Goal: Task Accomplishment & Management: Use online tool/utility

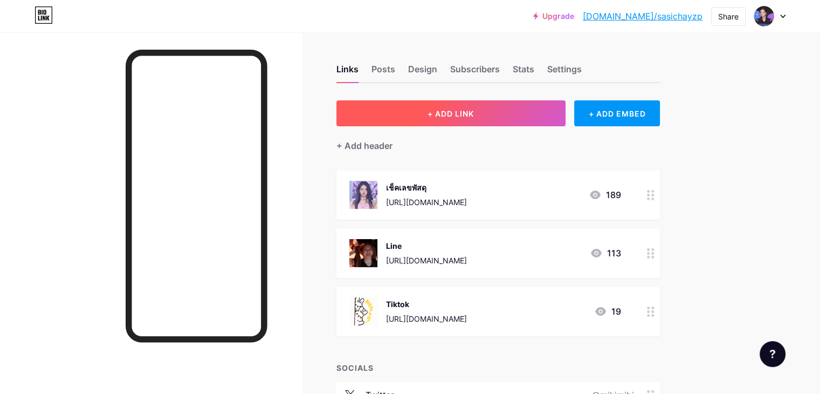
click at [526, 113] on button "+ ADD LINK" at bounding box center [450, 113] width 229 height 26
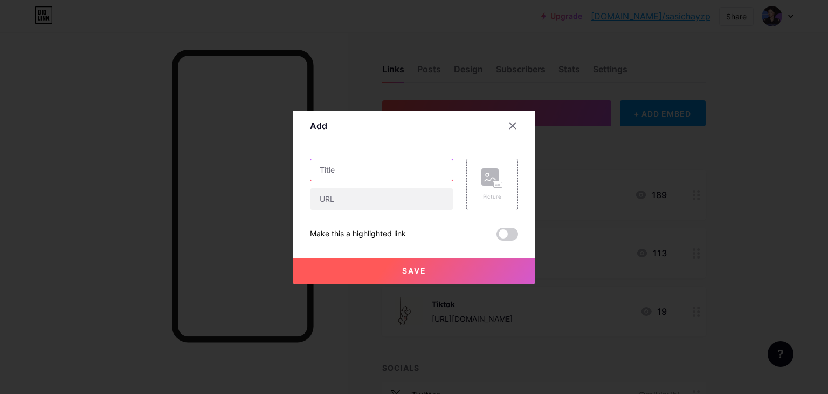
click at [393, 167] on input "text" at bounding box center [382, 170] width 142 height 22
click at [390, 192] on input "text" at bounding box center [382, 199] width 142 height 22
paste input "[URL][DOMAIN_NAME]"
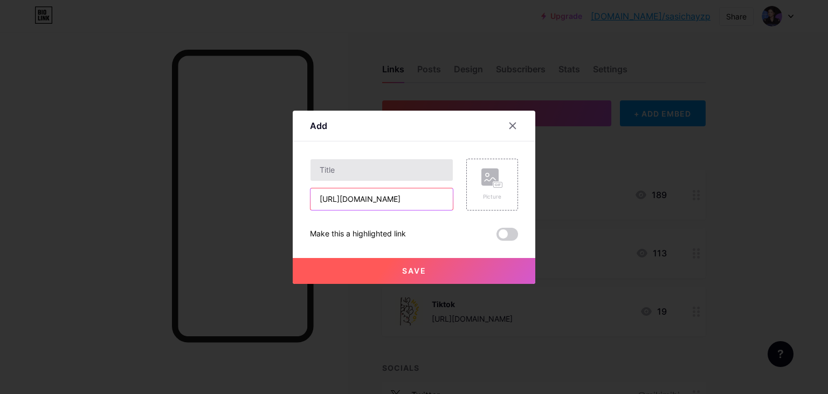
type input "[URL][DOMAIN_NAME]"
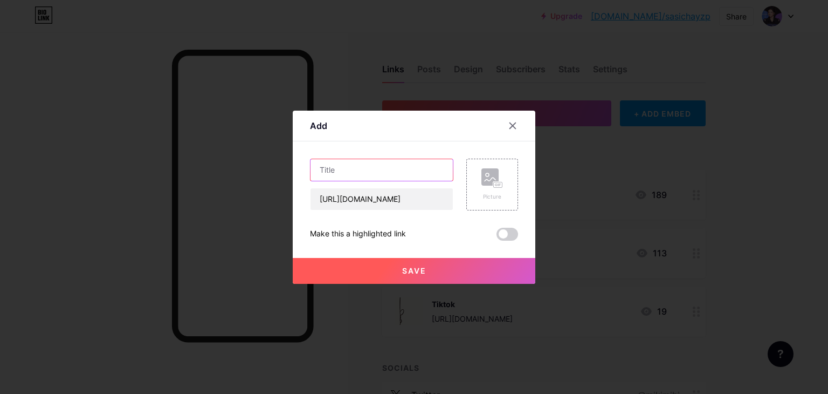
scroll to position [0, 0]
click at [388, 167] on input "text" at bounding box center [382, 170] width 142 height 22
type input "g"
type input "เช็คสถานะของ"
click at [497, 186] on rect at bounding box center [498, 184] width 9 height 5
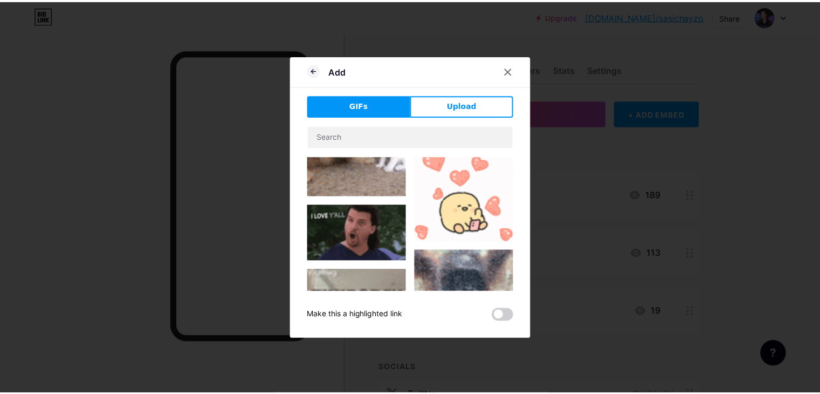
scroll to position [54, 0]
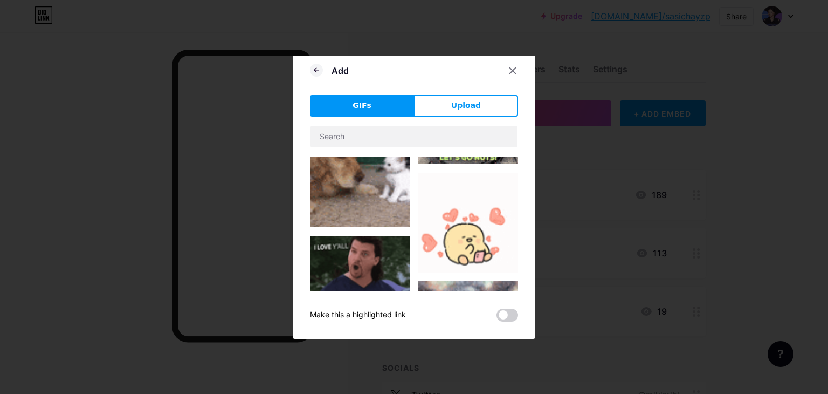
click at [471, 210] on img at bounding box center [468, 223] width 100 height 100
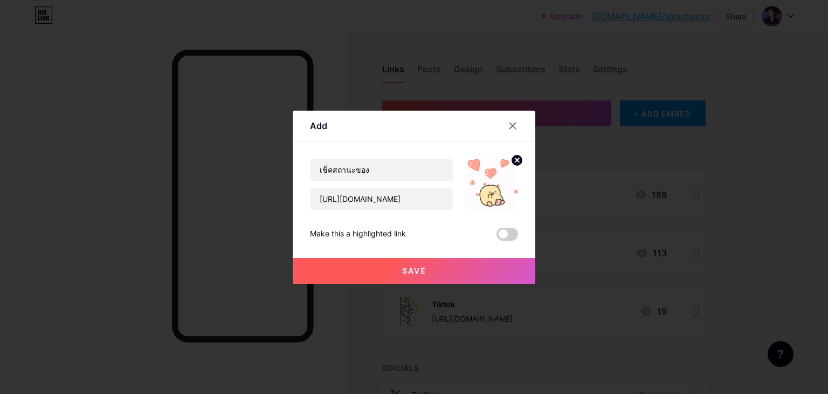
click at [438, 268] on button "Save" at bounding box center [414, 271] width 243 height 26
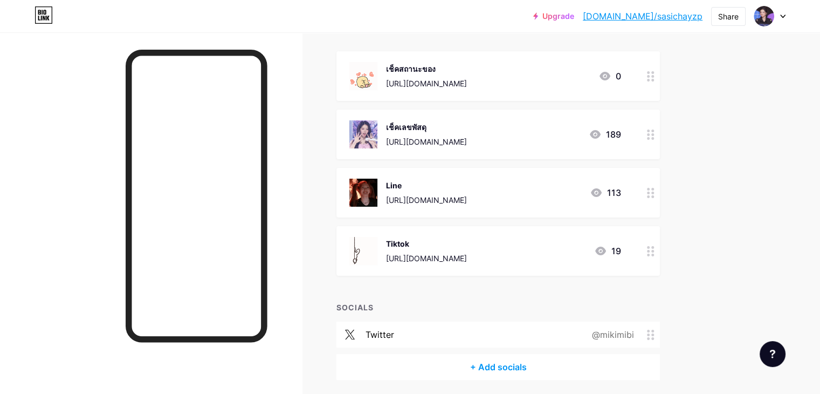
scroll to position [157, 0]
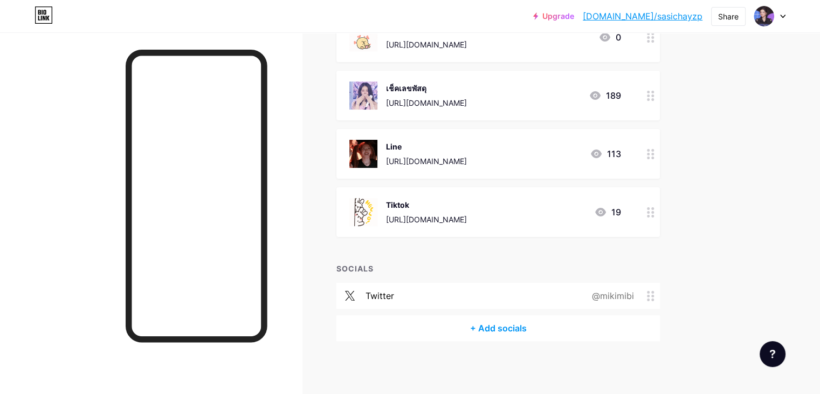
click at [644, 291] on div "@mikimibi" at bounding box center [611, 295] width 72 height 13
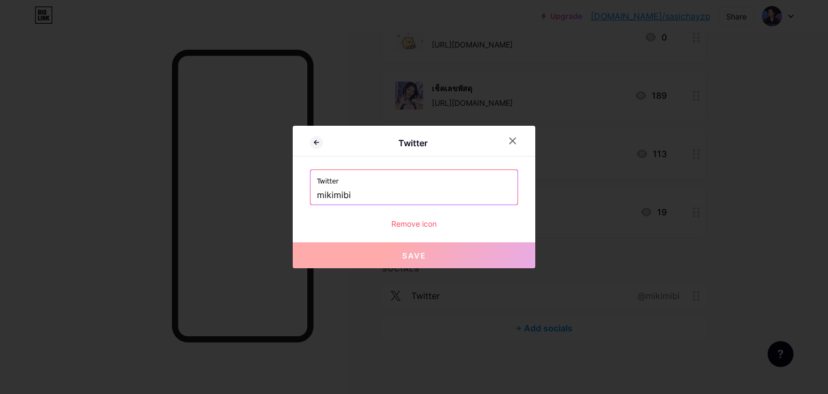
click at [402, 196] on input "mikimibi" at bounding box center [414, 195] width 194 height 18
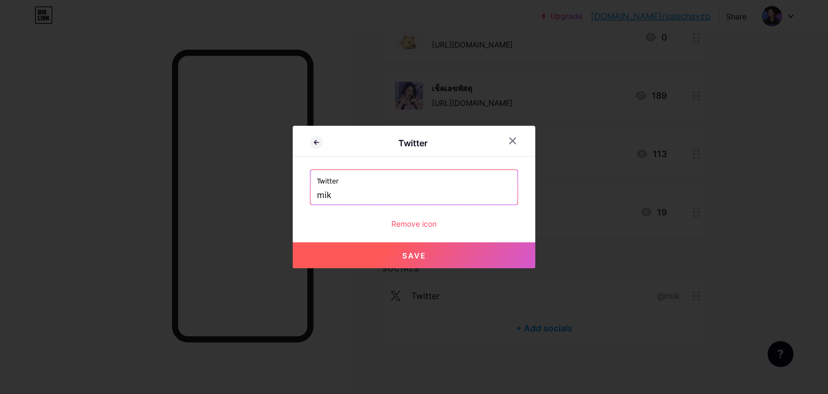
type input "mik"
click at [401, 194] on input "mik" at bounding box center [414, 195] width 194 height 18
click at [321, 197] on input "miki" at bounding box center [414, 195] width 194 height 18
click at [361, 194] on input "Miki" at bounding box center [414, 195] width 194 height 18
type input "Miki"
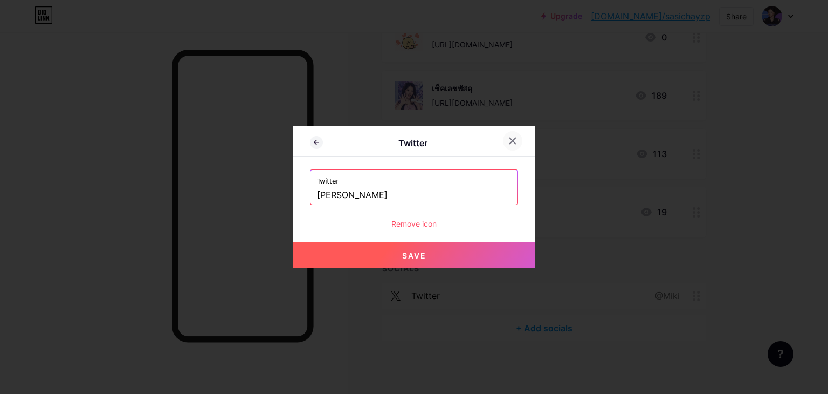
click at [520, 145] on div at bounding box center [512, 140] width 19 height 19
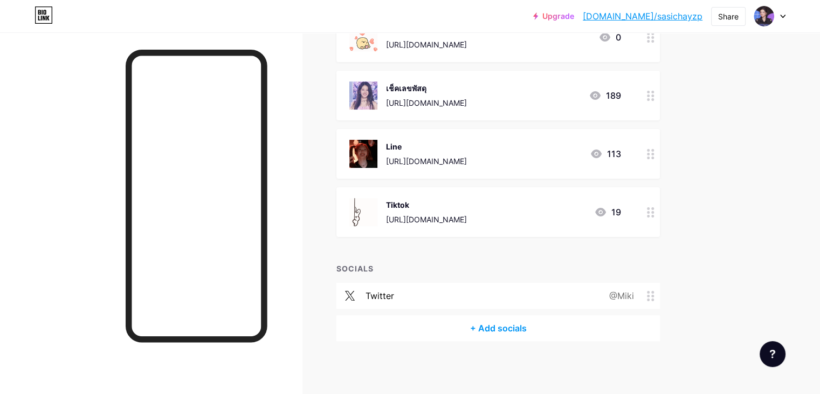
click at [754, 196] on div "Upgrade bio.link/sasich... bio.link/sasichayzp Share Switch accounts mikimibi b…" at bounding box center [410, 119] width 820 height 552
click at [647, 295] on div "@Miki" at bounding box center [619, 295] width 55 height 13
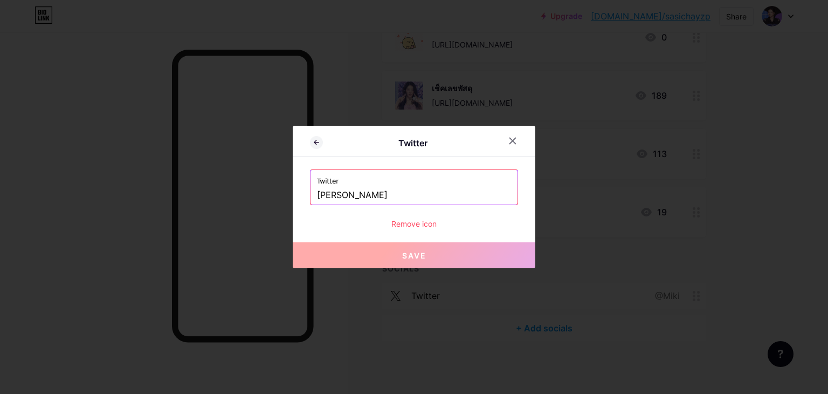
click at [423, 222] on div "Remove icon" at bounding box center [414, 223] width 208 height 11
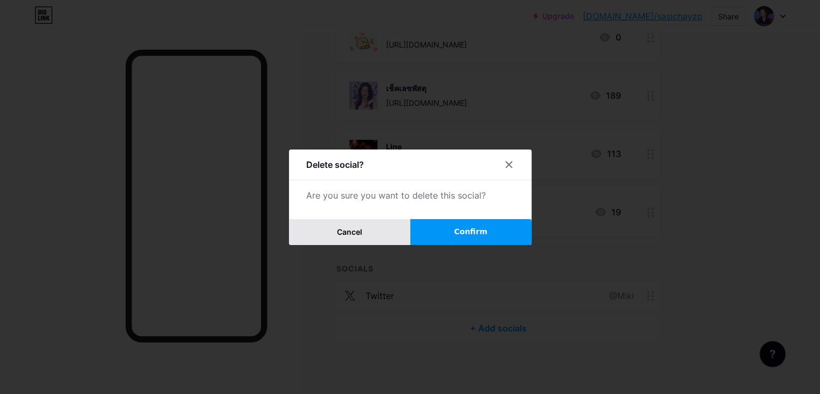
click at [328, 223] on button "Cancel" at bounding box center [349, 232] width 121 height 26
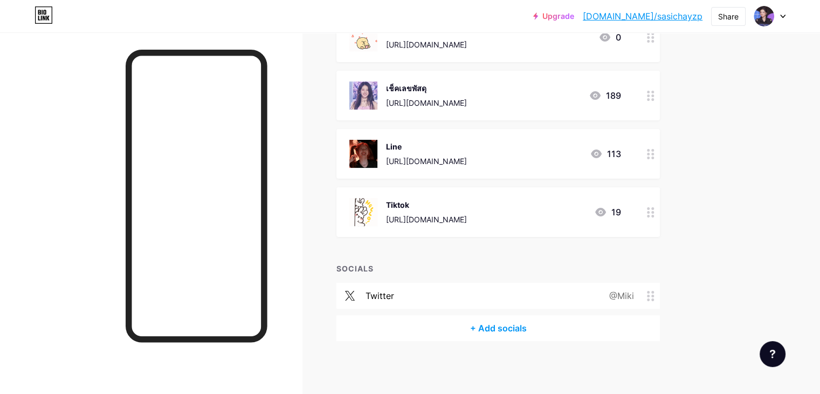
click at [583, 294] on div "twitter @Miki" at bounding box center [497, 296] width 323 height 26
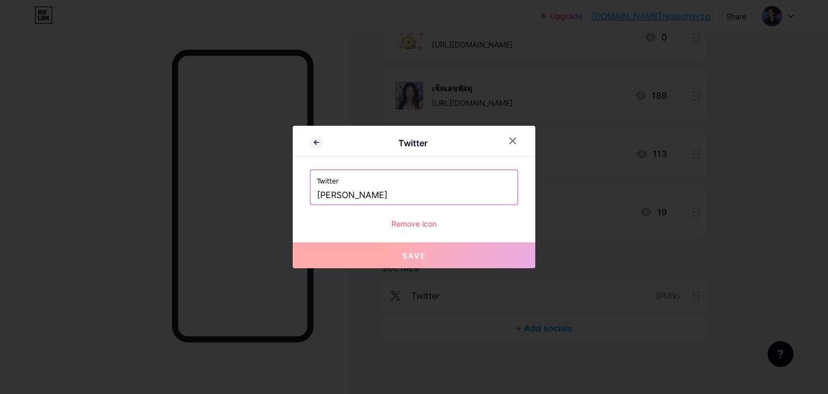
drag, startPoint x: 373, startPoint y: 252, endPoint x: 547, endPoint y: 269, distance: 174.4
click at [375, 252] on button "Save" at bounding box center [414, 255] width 243 height 26
click at [697, 291] on div at bounding box center [414, 197] width 828 height 394
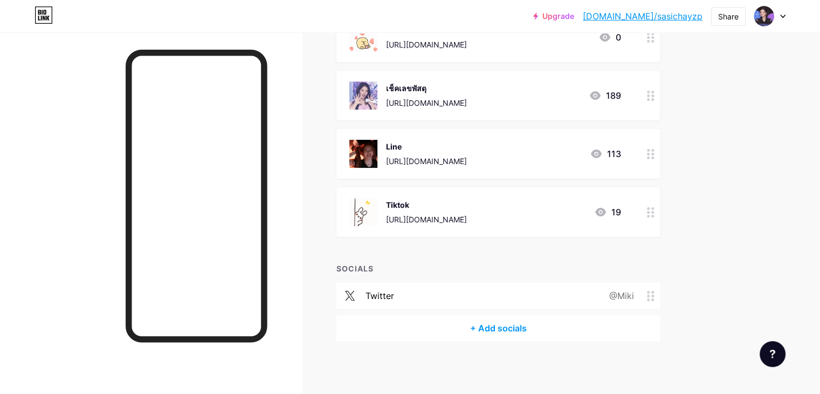
click at [647, 297] on div "@Miki" at bounding box center [619, 295] width 55 height 13
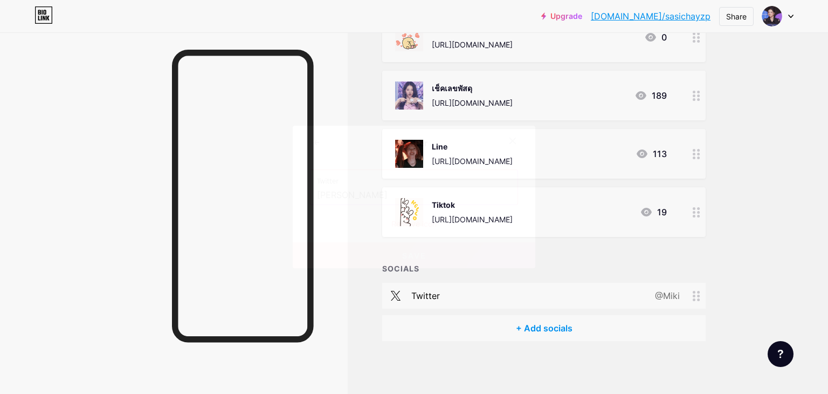
click at [516, 143] on icon at bounding box center [512, 140] width 9 height 9
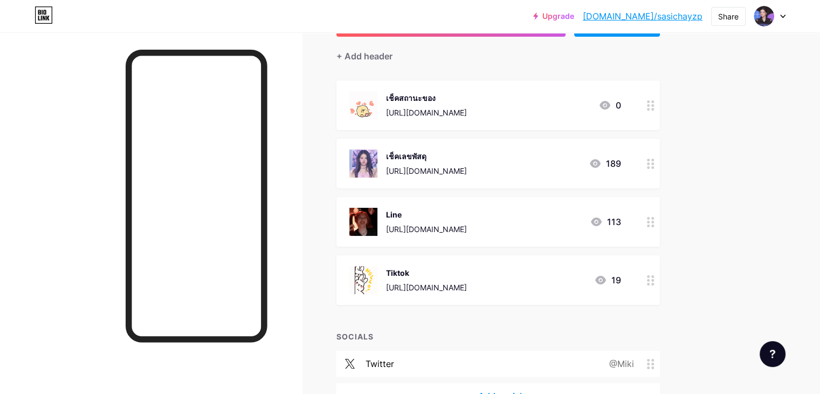
scroll to position [0, 0]
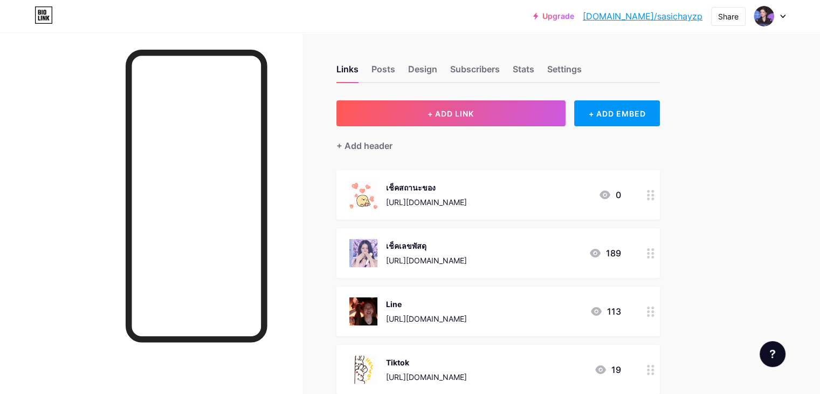
click at [783, 20] on div at bounding box center [769, 15] width 31 height 19
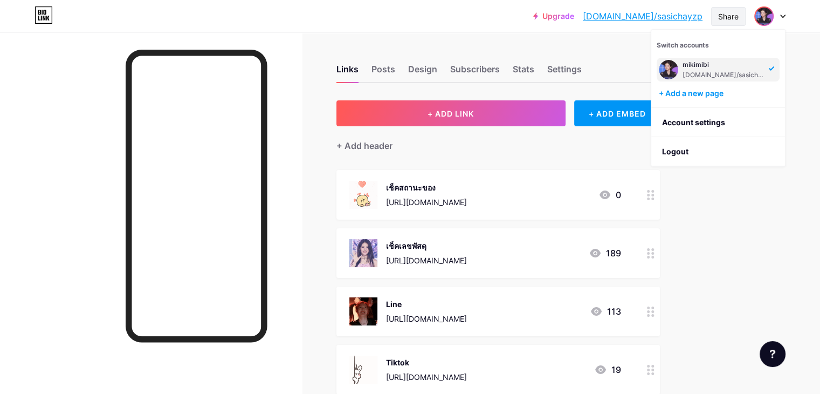
click at [730, 18] on div "Share" at bounding box center [728, 16] width 20 height 11
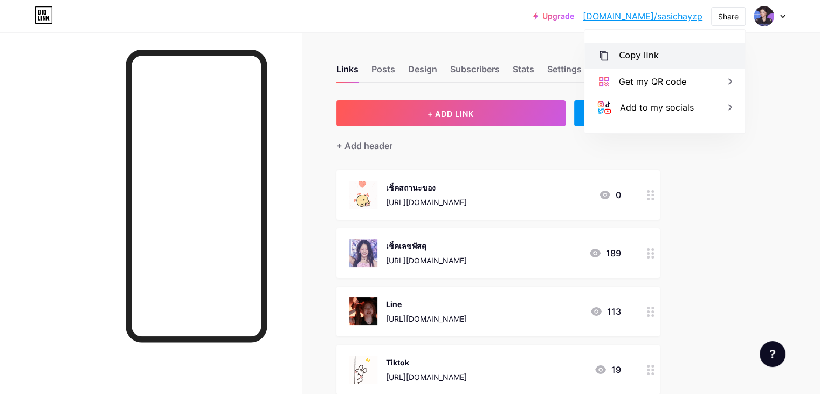
click at [700, 53] on div "Copy link" at bounding box center [664, 56] width 161 height 26
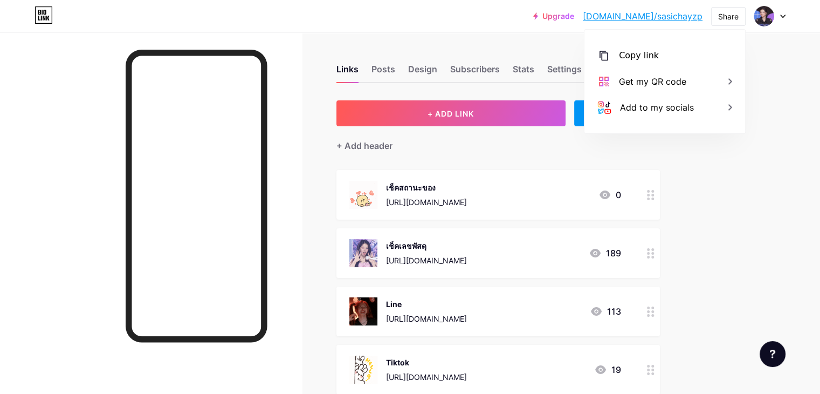
click at [808, 132] on div "Upgrade bio.link/sasich... bio.link/sasichayzp Share Copy link https://bio.link…" at bounding box center [410, 276] width 820 height 552
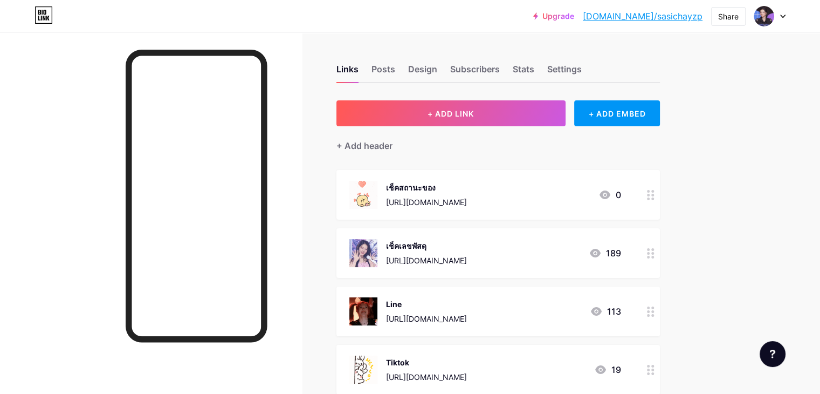
drag, startPoint x: 66, startPoint y: 172, endPoint x: 54, endPoint y: 86, distance: 87.1
click at [66, 171] on div at bounding box center [151, 229] width 302 height 394
